Goal: Understand process/instructions: Learn how to perform a task or action

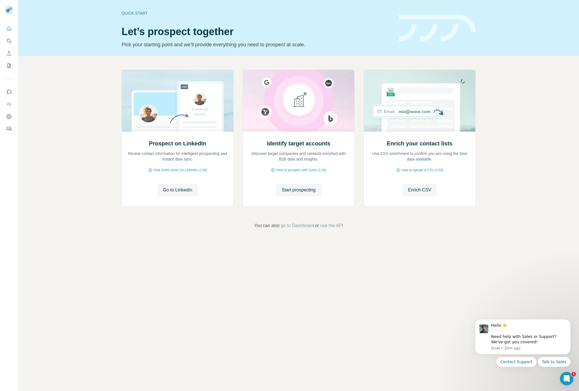
click at [220, 283] on div "Quick start Let’s prospect together Pick your starting point and we’ll provide …" at bounding box center [298, 195] width 561 height 391
click at [178, 187] on span "Go to LinkedIn" at bounding box center [177, 190] width 29 height 7
click at [177, 169] on span "How Surfe works on LinkedIn (1:58)" at bounding box center [181, 170] width 54 height 5
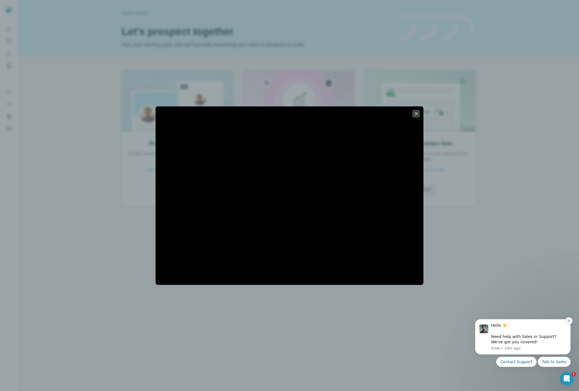
click at [570, 321] on icon "Dismiss notification" at bounding box center [569, 321] width 3 height 3
